Goal: Information Seeking & Learning: Learn about a topic

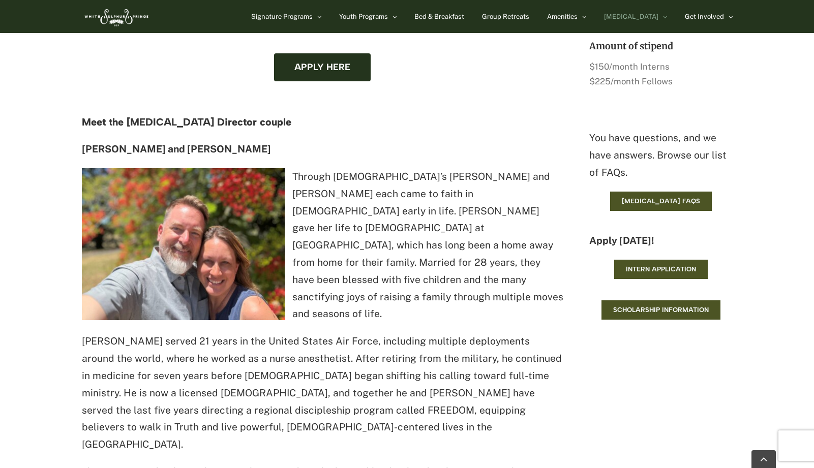
scroll to position [802, 0]
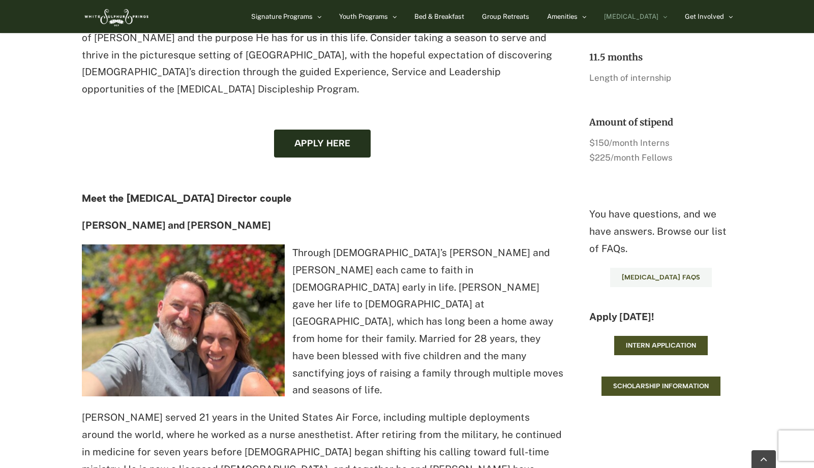
click at [666, 274] on span "[MEDICAL_DATA] FAQs" at bounding box center [661, 278] width 78 height 8
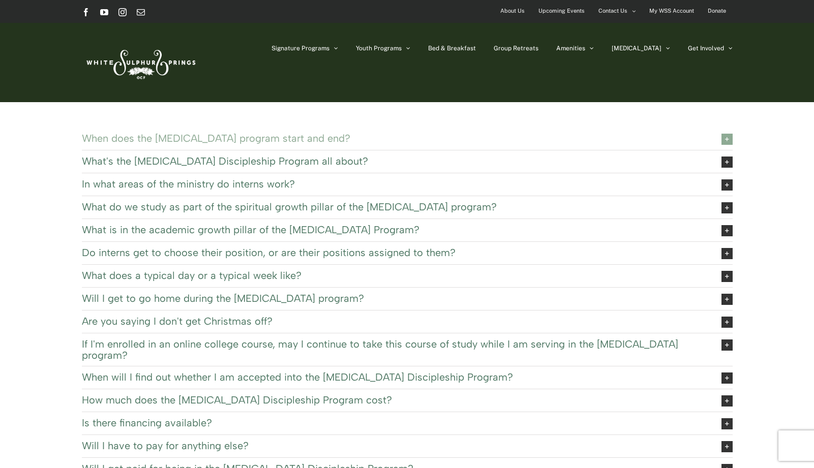
click at [280, 134] on span "When does the [MEDICAL_DATA] program start and end?" at bounding box center [394, 138] width 624 height 11
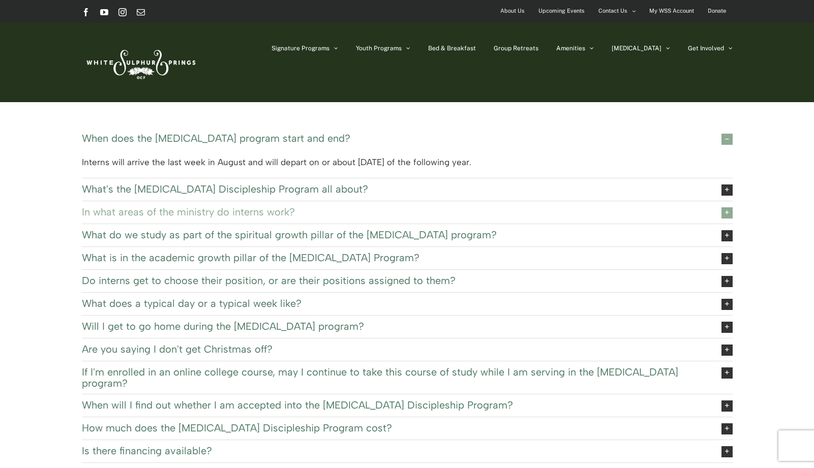
click at [329, 209] on span "In what areas of the ministry do interns work?" at bounding box center [394, 211] width 624 height 11
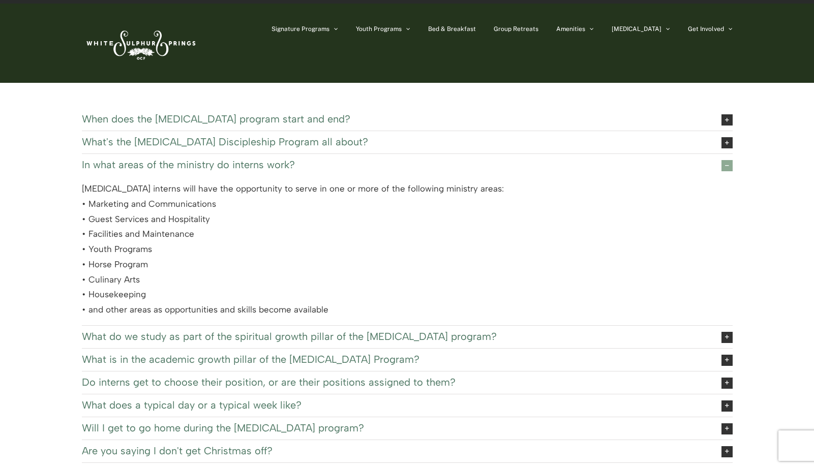
scroll to position [85, 0]
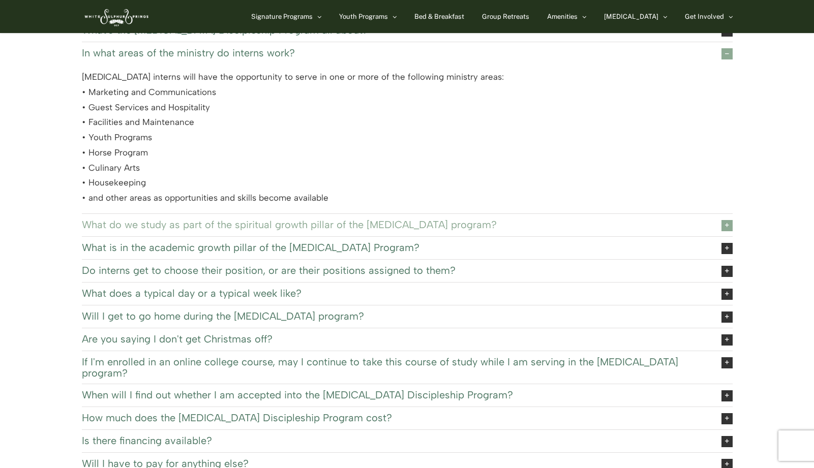
click at [309, 221] on span "What do we study as part of the spiritual growth pillar of the [MEDICAL_DATA] p…" at bounding box center [394, 224] width 624 height 11
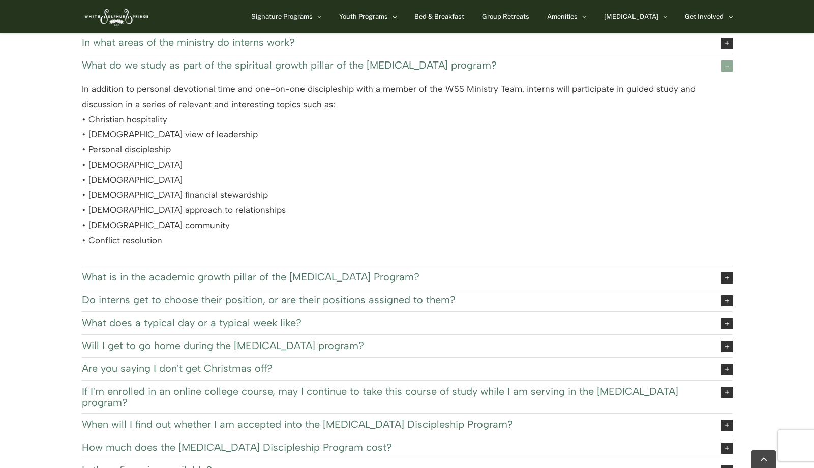
scroll to position [109, 0]
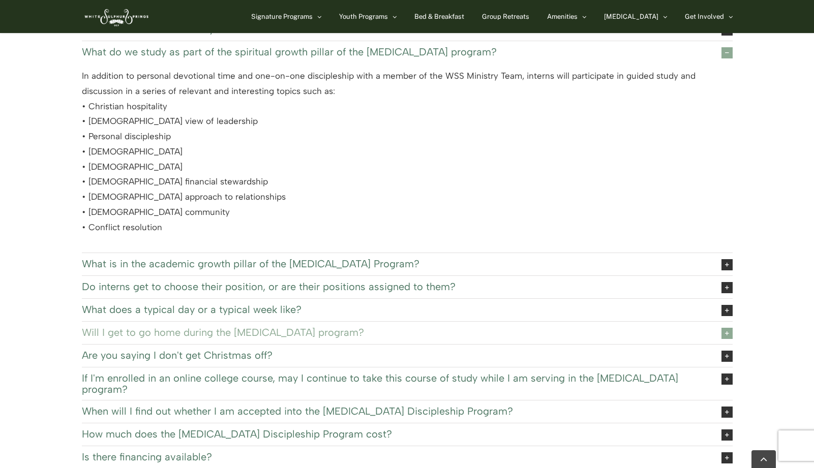
click at [366, 336] on link "Will I get to go home during the [MEDICAL_DATA] program?" at bounding box center [407, 333] width 651 height 22
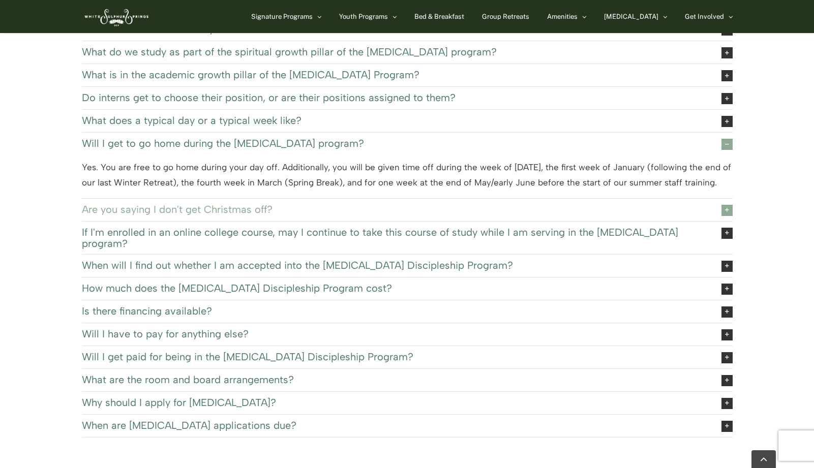
click at [374, 205] on span "Are you saying I don't get Christmas off?" at bounding box center [394, 209] width 624 height 11
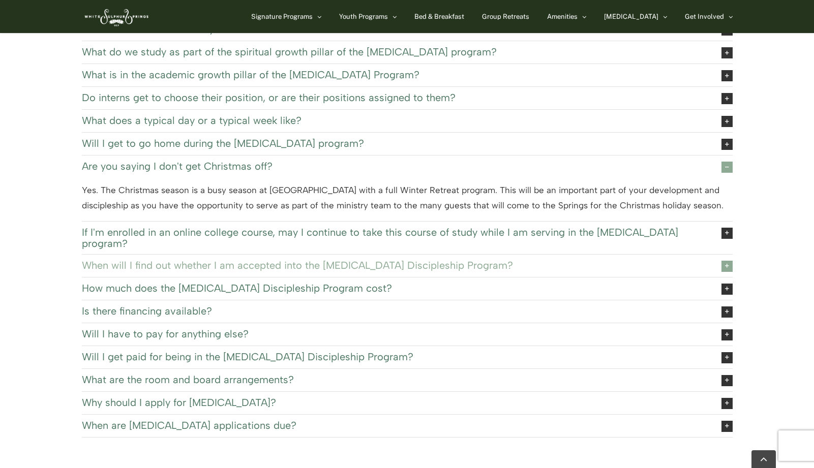
click at [321, 260] on span "When will I find out whether I am accepted into the [MEDICAL_DATA] Discipleship…" at bounding box center [394, 265] width 624 height 11
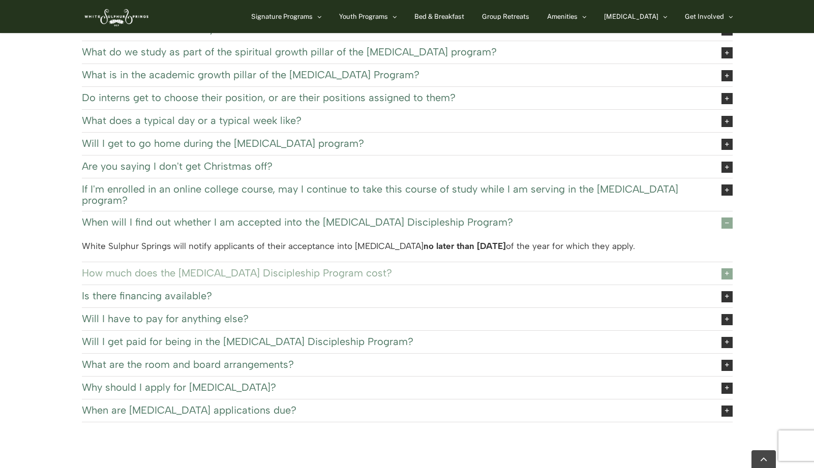
click at [347, 267] on span "How much does the [MEDICAL_DATA] Discipleship Program cost?" at bounding box center [394, 272] width 624 height 11
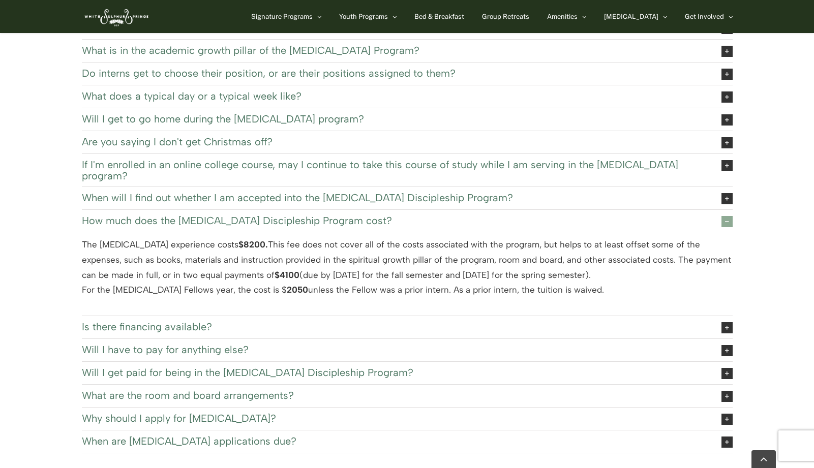
scroll to position [153, 0]
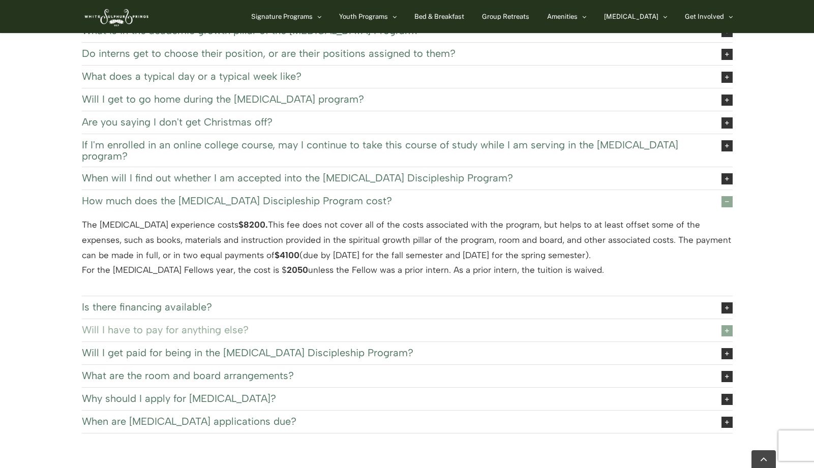
click at [293, 324] on span "Will I have to pay for anything else?" at bounding box center [394, 329] width 624 height 11
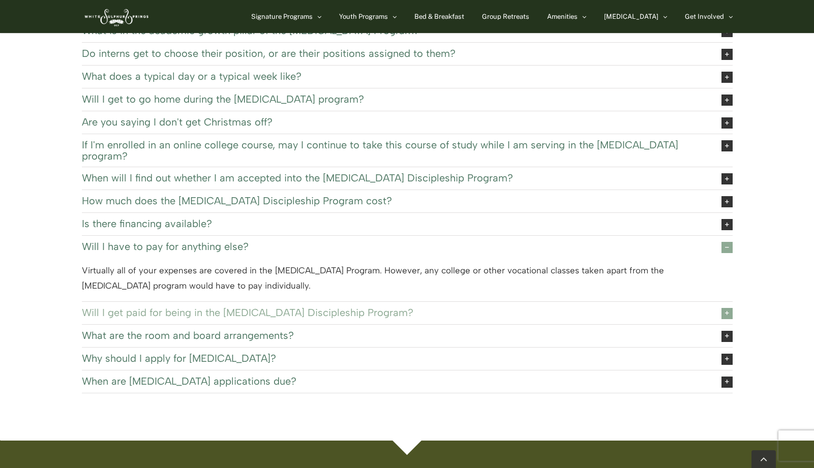
click at [378, 307] on span "Will I get paid for being in the [MEDICAL_DATA] Discipleship Program?" at bounding box center [394, 312] width 624 height 11
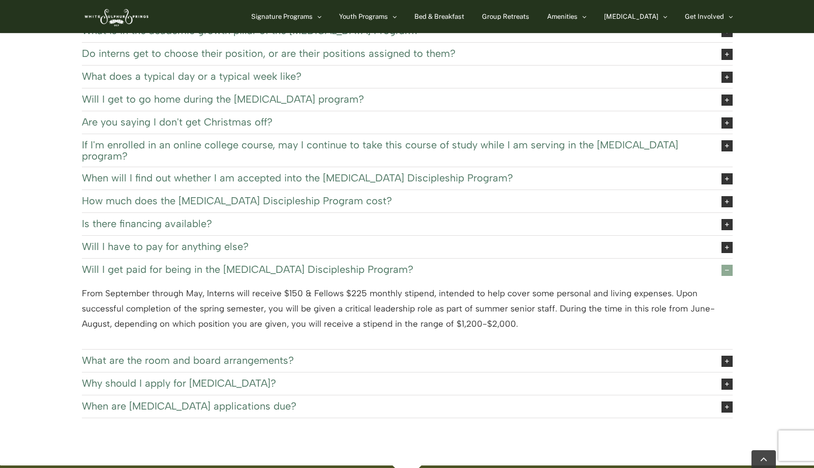
click at [248, 355] on span "What are the room and board arrangements?" at bounding box center [394, 360] width 624 height 11
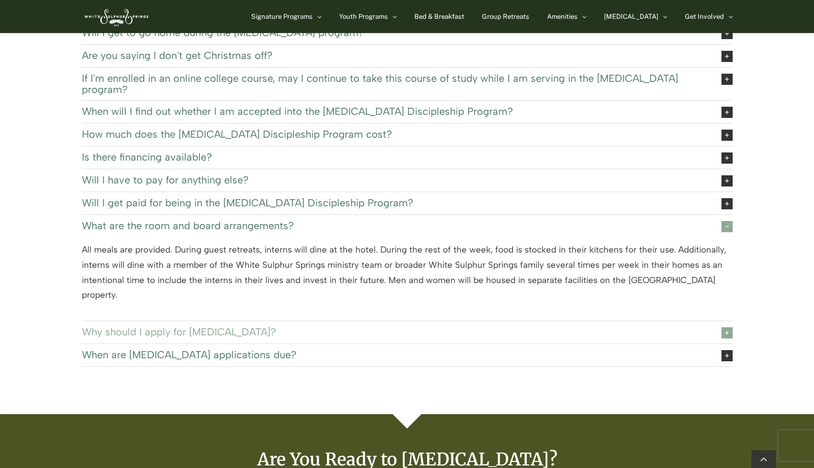
scroll to position [0, 0]
